Goal: Task Accomplishment & Management: Manage account settings

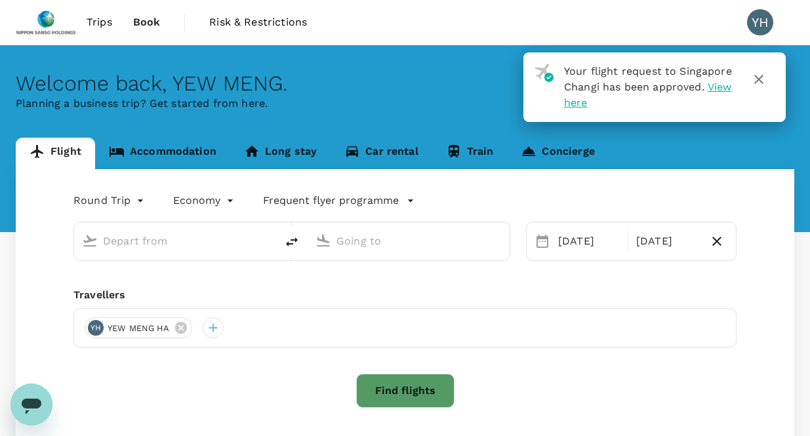
type input "Singapore Changi (SIN)"
type input "Kuala Lumpur Intl ([GEOGRAPHIC_DATA])"
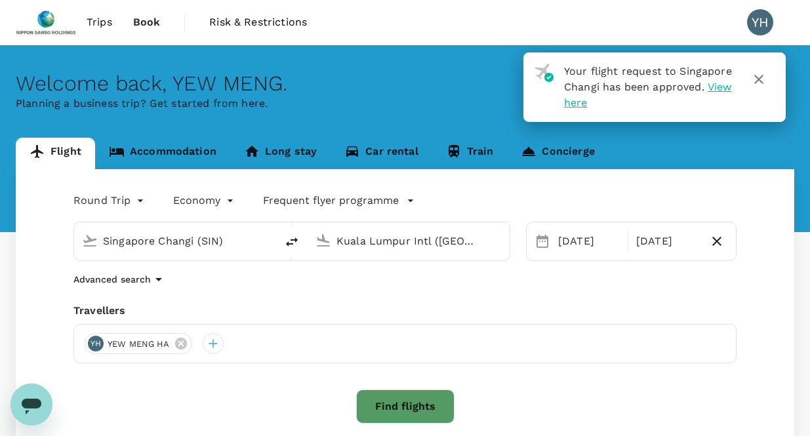
click at [761, 79] on icon "button" at bounding box center [759, 79] width 16 height 16
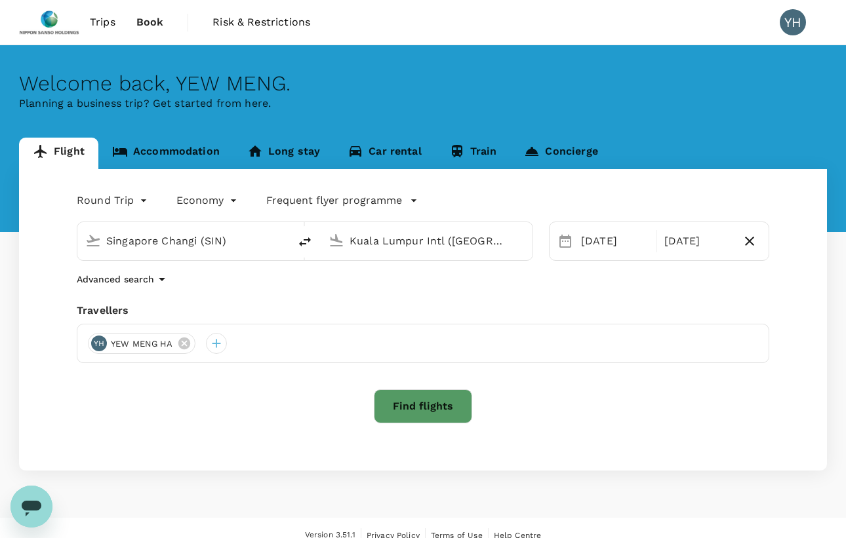
click at [99, 22] on span "Trips" at bounding box center [103, 22] width 26 height 16
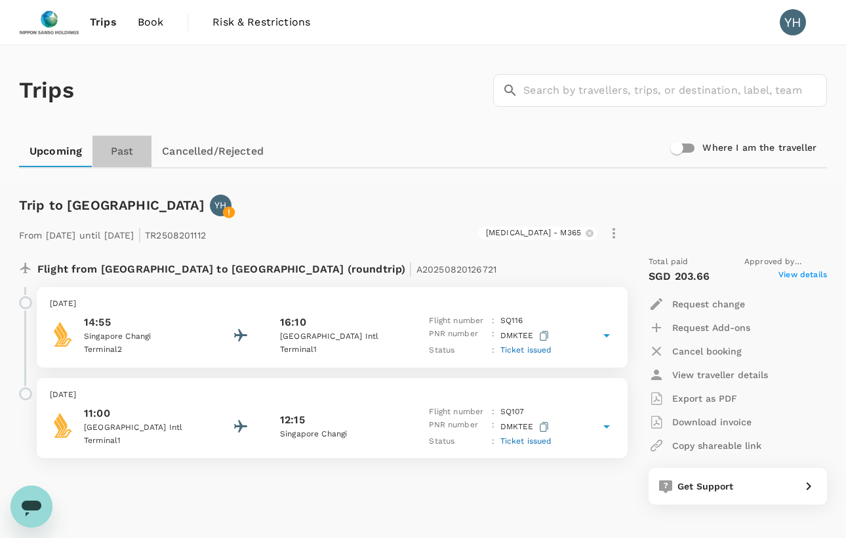
click at [119, 151] on link "Past" at bounding box center [121, 151] width 59 height 31
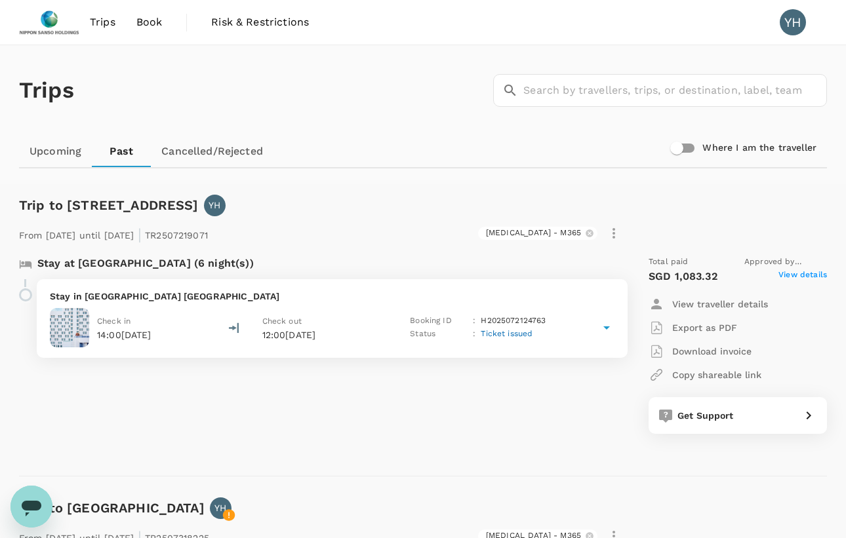
click at [797, 278] on span "View details" at bounding box center [802, 277] width 49 height 16
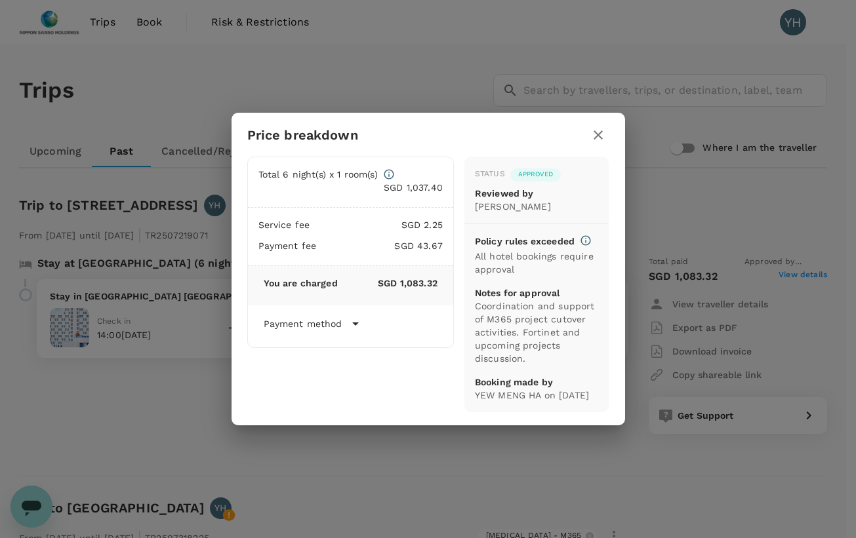
click at [595, 130] on icon "button" at bounding box center [597, 134] width 9 height 9
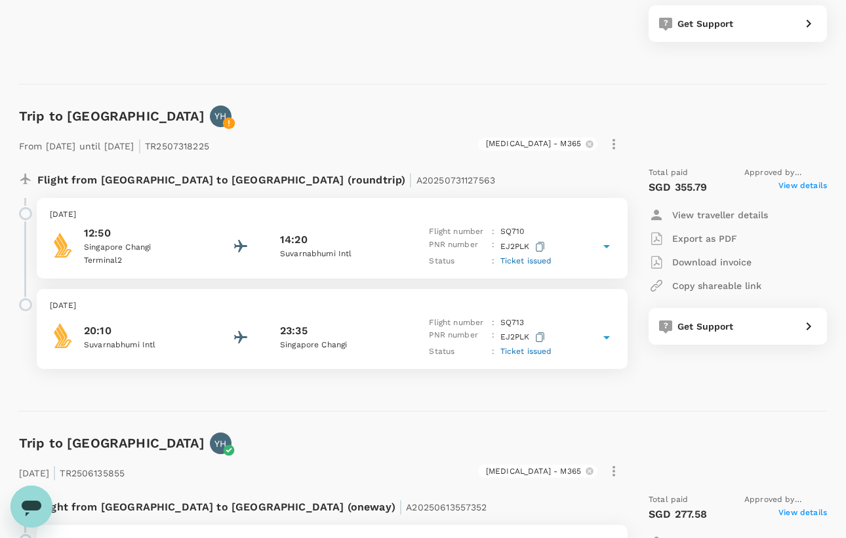
scroll to position [393, 0]
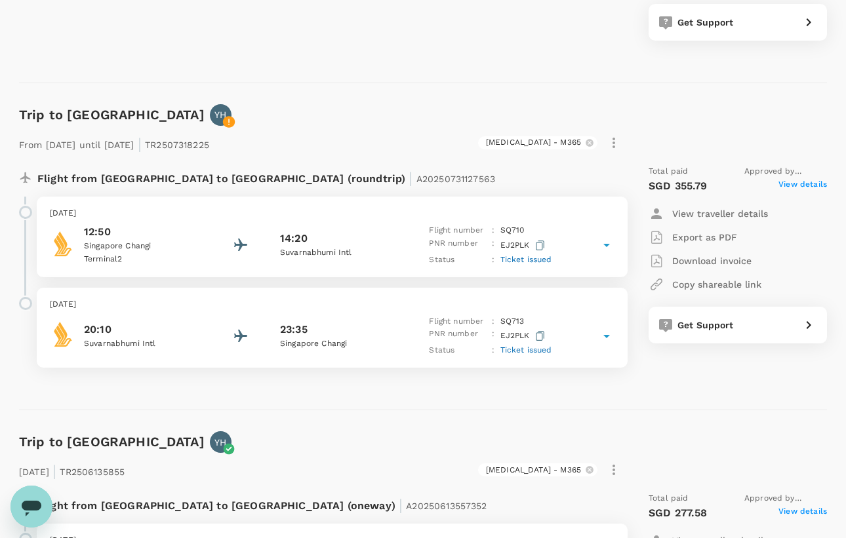
click at [796, 180] on span "View details" at bounding box center [802, 186] width 49 height 16
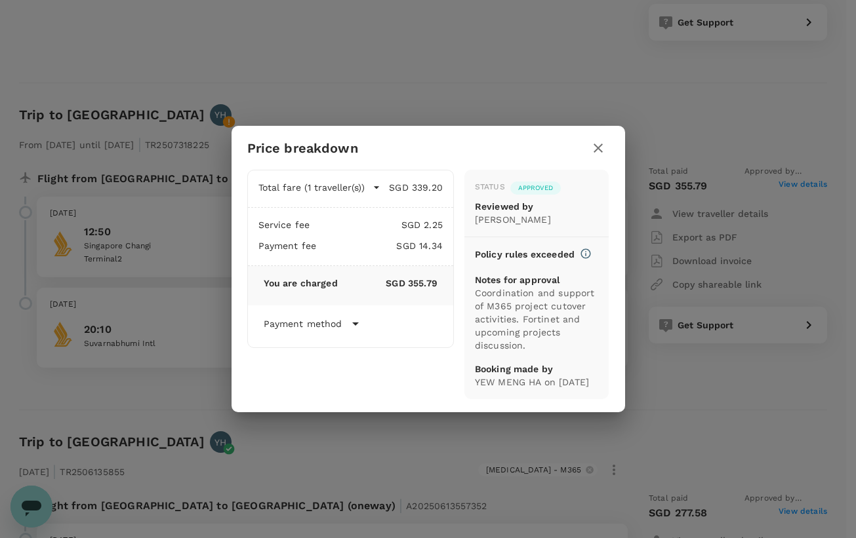
click at [599, 144] on icon "button" at bounding box center [597, 148] width 9 height 9
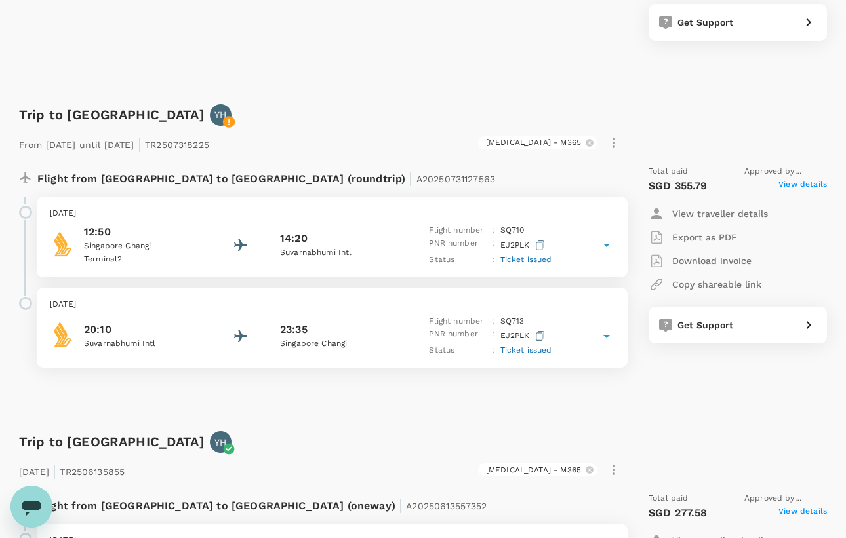
click at [702, 232] on p "Export as PDF" at bounding box center [704, 237] width 65 height 13
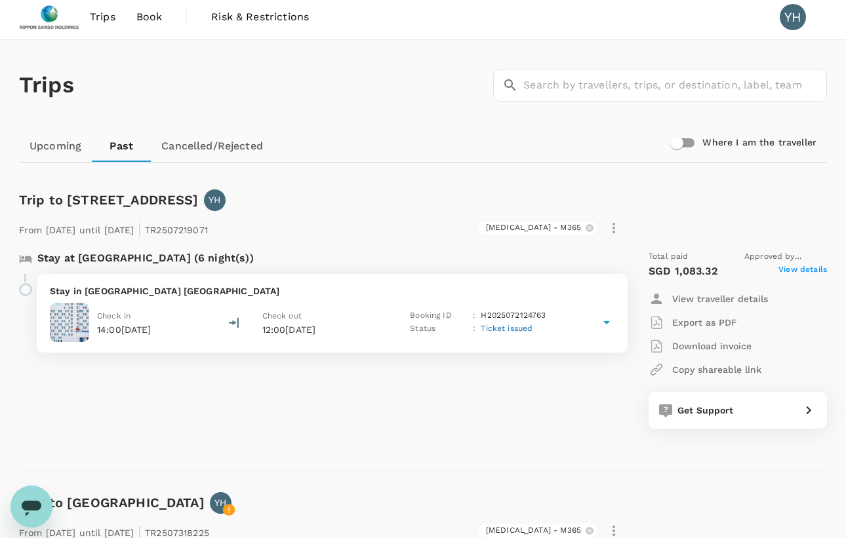
scroll to position [0, 0]
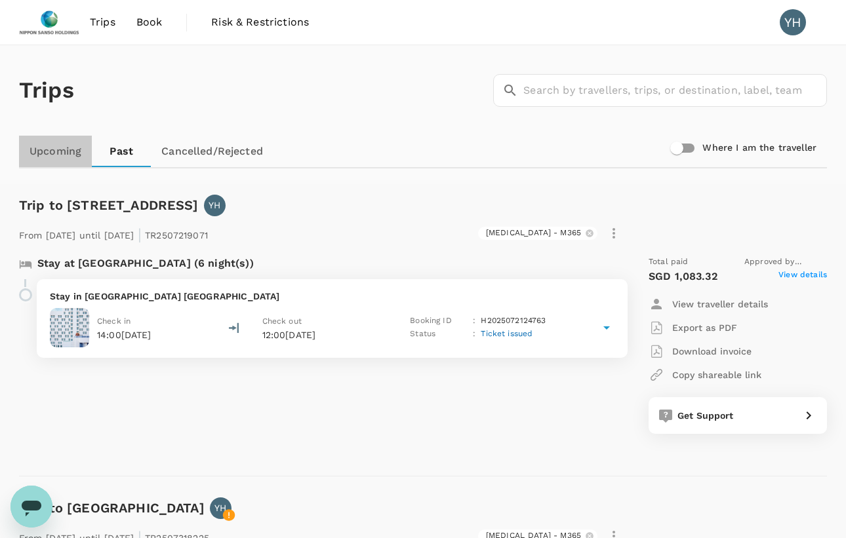
click at [60, 155] on link "Upcoming" at bounding box center [55, 151] width 73 height 31
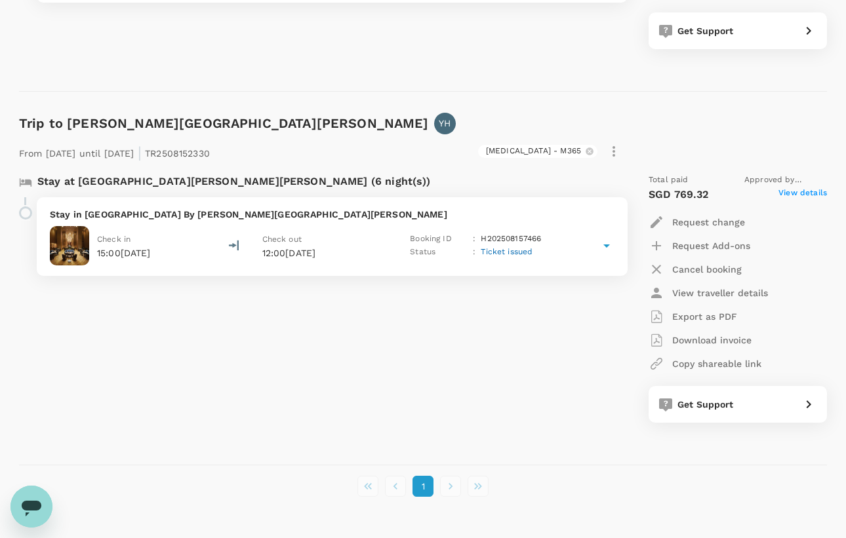
scroll to position [459, 0]
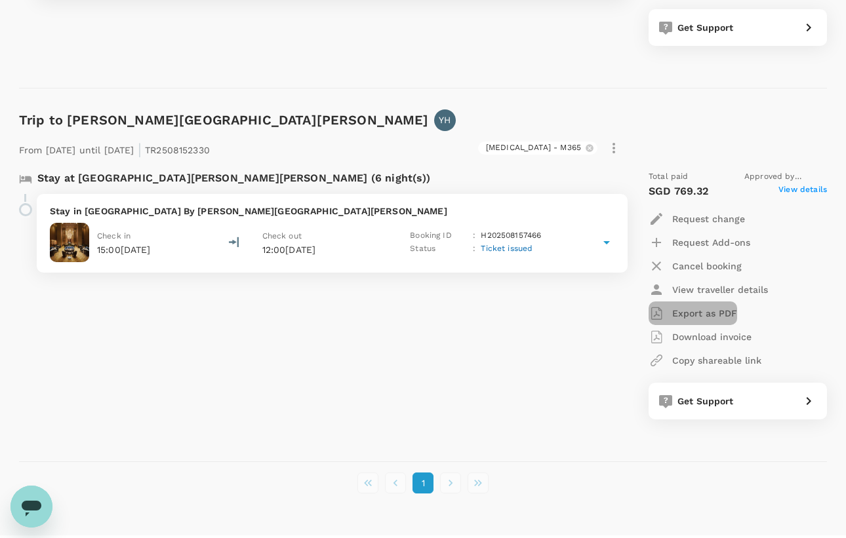
click at [704, 312] on p "Export as PDF" at bounding box center [704, 313] width 65 height 13
